Goal: Use online tool/utility: Utilize a website feature to perform a specific function

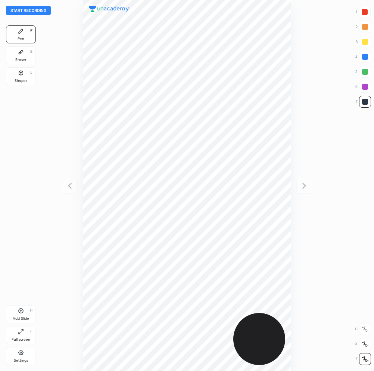
scroll to position [371, 255]
click at [325, 56] on div "Start recording 1 2 3 4 5 6 7 R O A L C X Z Erase all C X Z Pen P Eraser E Shap…" at bounding box center [187, 185] width 374 height 371
click at [364, 85] on div at bounding box center [365, 87] width 6 height 6
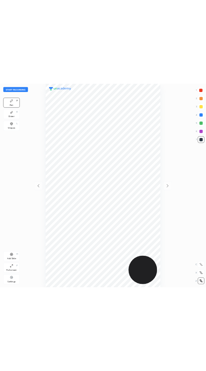
scroll to position [371, 255]
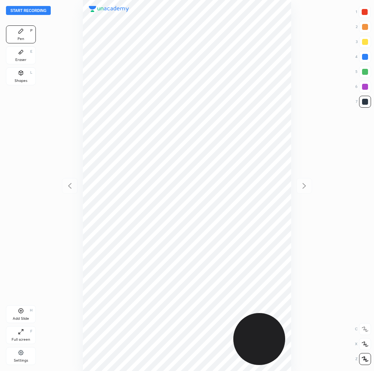
click at [36, 12] on button "Start recording" at bounding box center [28, 10] width 45 height 9
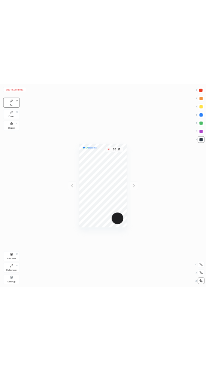
scroll to position [36998, 37283]
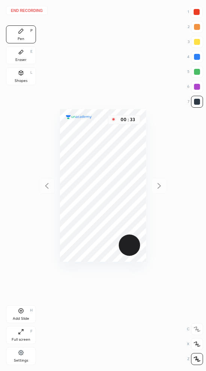
click at [39, 11] on button "End recording" at bounding box center [26, 10] width 41 height 9
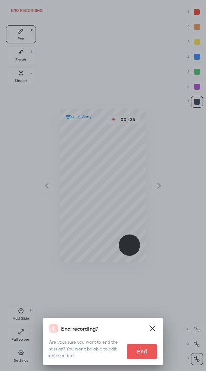
click at [151, 350] on button "End" at bounding box center [142, 351] width 30 height 15
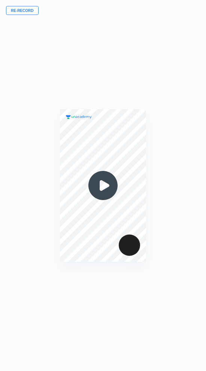
click at [104, 189] on img at bounding box center [103, 185] width 36 height 36
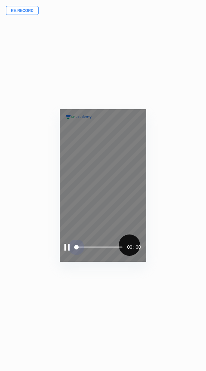
click at [101, 248] on span at bounding box center [98, 246] width 47 height 11
click at [100, 247] on span at bounding box center [98, 246] width 47 height 1
click at [118, 247] on span at bounding box center [98, 246] width 47 height 1
click at [74, 249] on span "styled slider" at bounding box center [76, 247] width 4 height 4
click at [67, 249] on div at bounding box center [66, 247] width 5 height 7
